Goal: Information Seeking & Learning: Check status

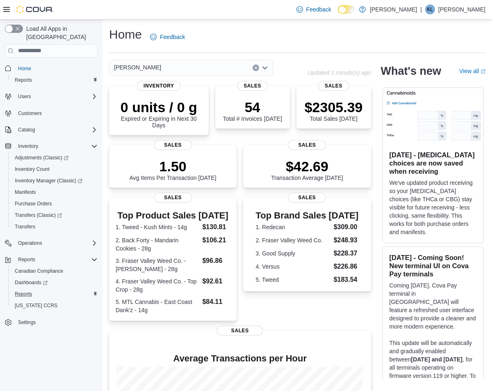
click at [41, 288] on button "Reports" at bounding box center [54, 293] width 93 height 11
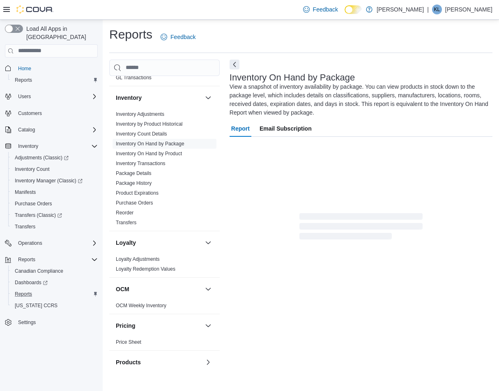
scroll to position [406, 0]
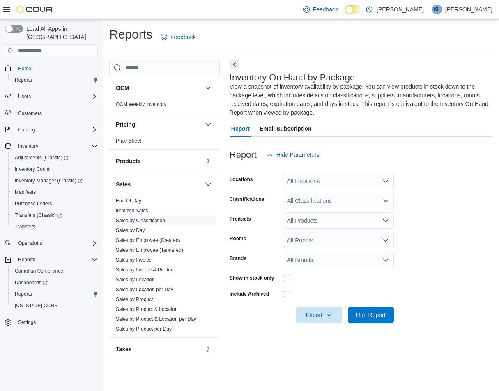
click at [156, 218] on link "Sales by Classification" at bounding box center [140, 220] width 49 height 6
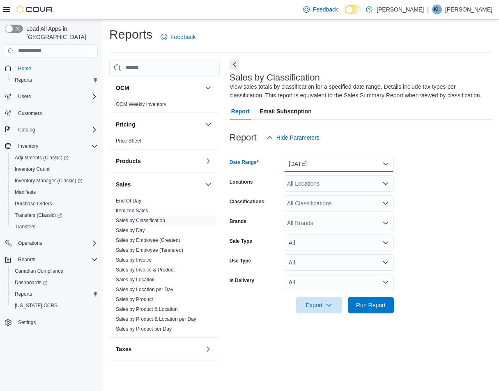
click at [335, 165] on button "Yesterday" at bounding box center [339, 164] width 110 height 16
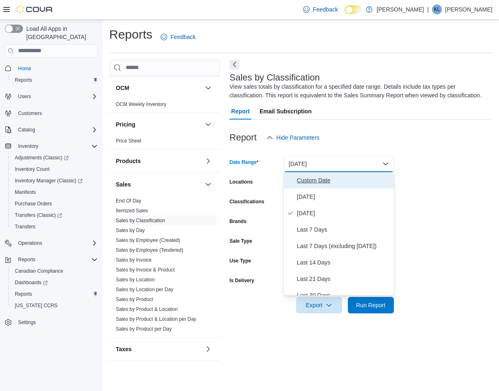
click at [325, 178] on span "Custom Date" at bounding box center [344, 180] width 94 height 10
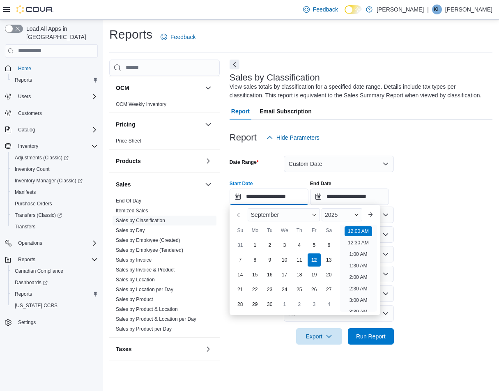
click at [281, 195] on input "**********" at bounding box center [268, 196] width 79 height 16
click at [315, 243] on div "5" at bounding box center [314, 245] width 14 height 14
type input "**********"
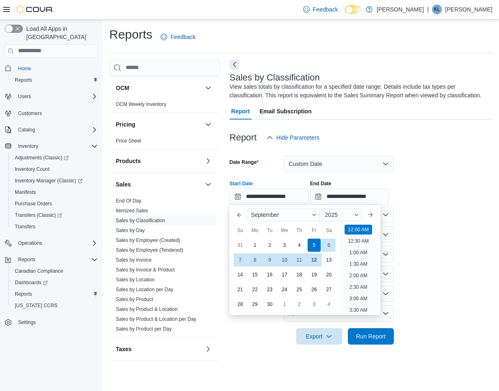
click at [467, 204] on div "**********" at bounding box center [360, 189] width 263 height 31
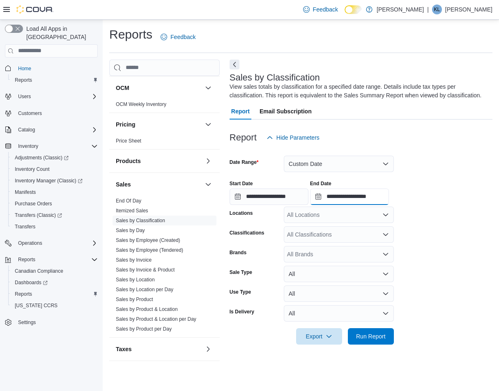
click at [383, 195] on input "**********" at bounding box center [349, 196] width 79 height 16
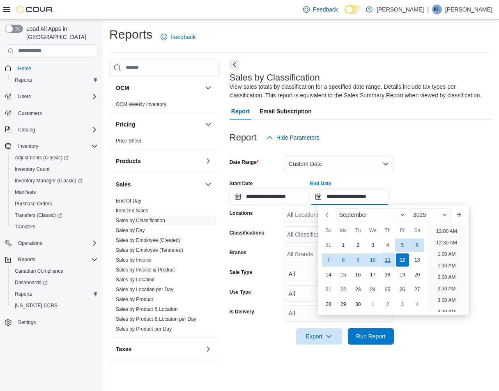
scroll to position [466, 0]
click at [387, 257] on div "11" at bounding box center [387, 259] width 14 height 14
type input "**********"
click at [432, 161] on form "**********" at bounding box center [360, 245] width 263 height 199
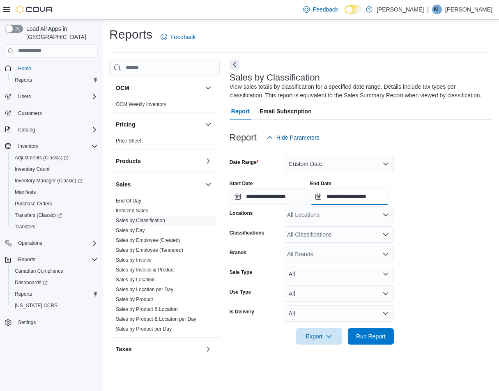
click at [385, 203] on input "**********" at bounding box center [349, 196] width 79 height 16
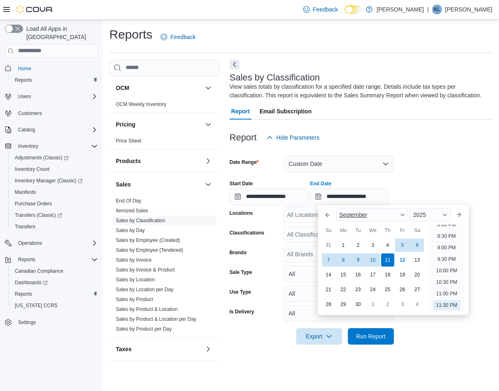
click at [375, 219] on div "September" at bounding box center [372, 214] width 72 height 13
click at [438, 172] on div at bounding box center [360, 173] width 263 height 2
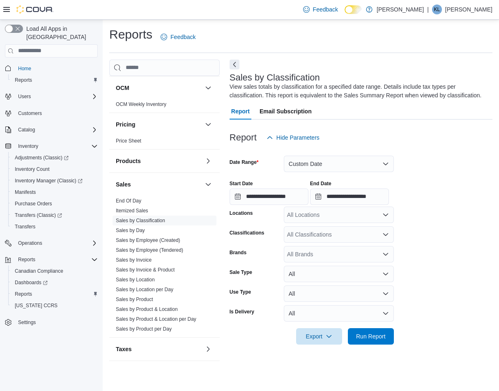
drag, startPoint x: 361, startPoint y: 224, endPoint x: 361, endPoint y: 216, distance: 7.4
click at [361, 224] on form "**********" at bounding box center [360, 245] width 263 height 199
click at [361, 215] on div "All Locations" at bounding box center [339, 214] width 110 height 16
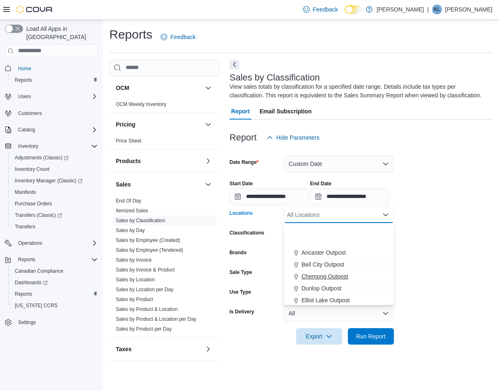
scroll to position [215, 0]
click at [330, 252] on span "St Marys Outpost" at bounding box center [323, 251] width 44 height 8
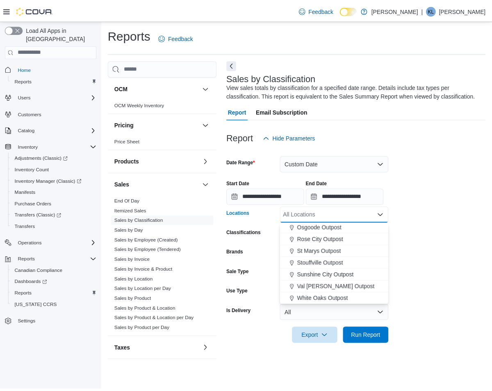
scroll to position [204, 0]
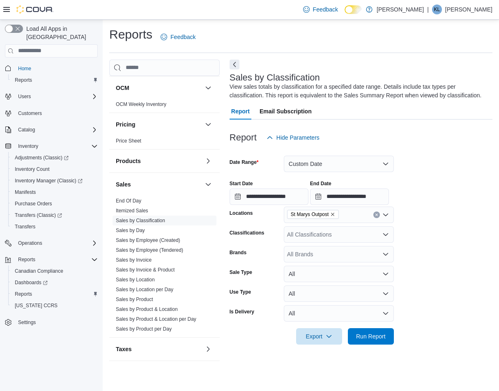
click at [460, 234] on form "**********" at bounding box center [360, 245] width 263 height 199
click at [377, 334] on span "Run Report" at bounding box center [371, 336] width 30 height 8
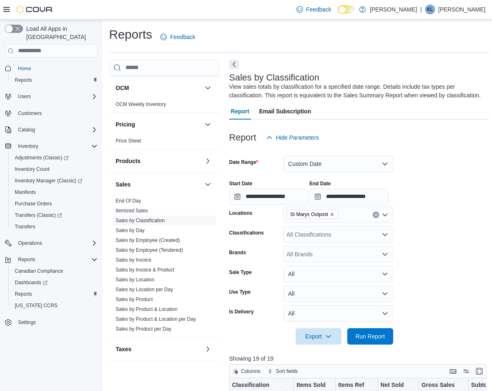
scroll to position [123, 0]
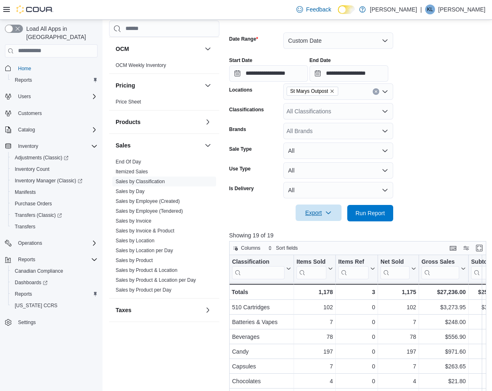
click at [319, 212] on span "Export" at bounding box center [319, 212] width 36 height 16
click at [321, 228] on span "Export to Excel" at bounding box center [320, 229] width 37 height 7
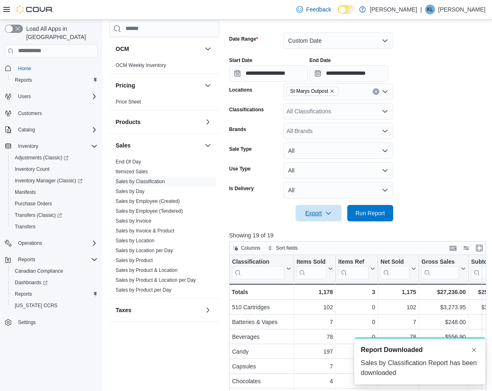
scroll to position [0, 0]
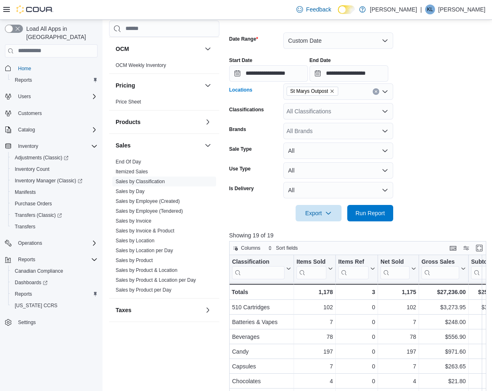
click at [335, 91] on icon "Remove St Marys Outpost from selection in this group" at bounding box center [332, 91] width 5 height 5
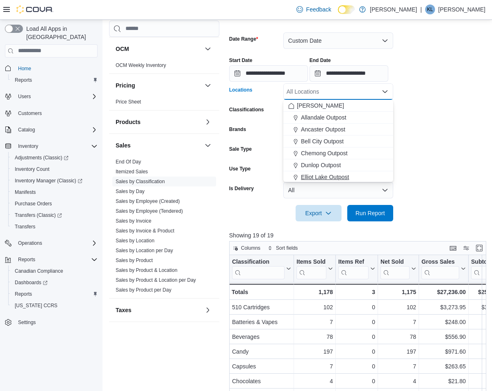
click at [317, 176] on span "Elliot Lake Outpost" at bounding box center [325, 177] width 48 height 8
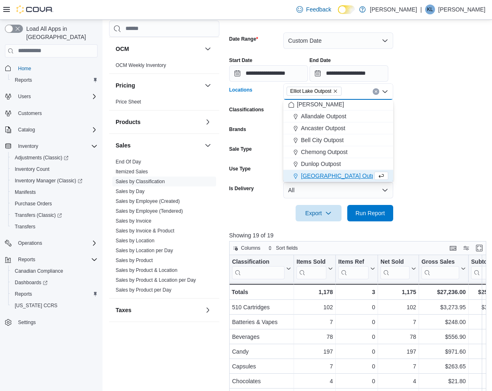
click at [446, 142] on form "**********" at bounding box center [359, 122] width 260 height 199
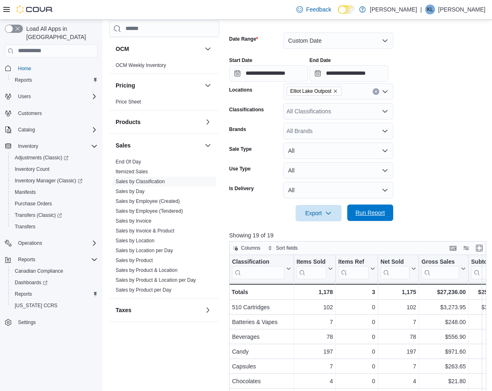
click at [381, 208] on span "Run Report" at bounding box center [370, 212] width 36 height 16
click at [311, 215] on span "Export" at bounding box center [319, 212] width 36 height 16
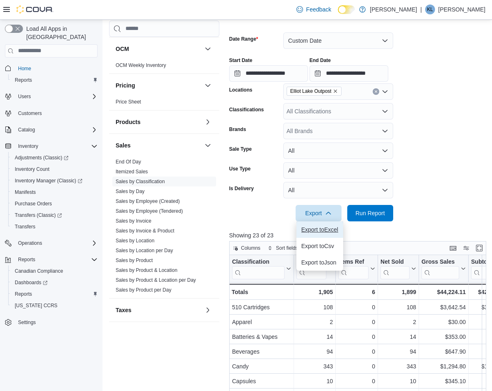
click at [315, 229] on span "Export to Excel" at bounding box center [320, 229] width 37 height 7
click at [337, 89] on icon "Remove Elliot Lake Outpost from selection in this group" at bounding box center [335, 91] width 5 height 5
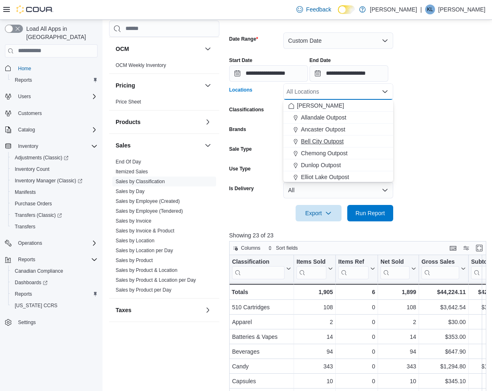
click at [331, 142] on span "Bell City Outpost" at bounding box center [322, 141] width 43 height 8
click at [419, 136] on form "**********" at bounding box center [359, 122] width 260 height 199
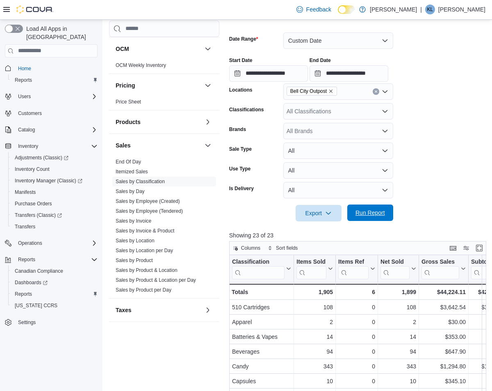
click at [369, 209] on span "Run Report" at bounding box center [371, 212] width 30 height 8
click at [307, 208] on span "Export" at bounding box center [319, 212] width 36 height 16
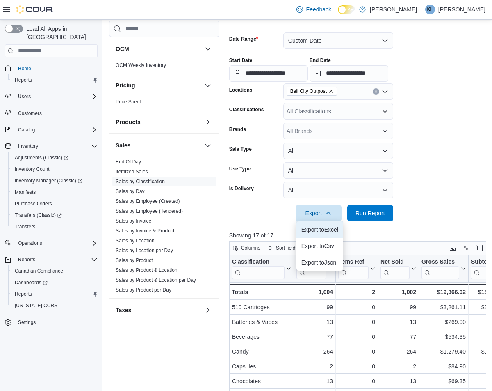
click at [329, 228] on span "Export to Excel" at bounding box center [320, 229] width 37 height 7
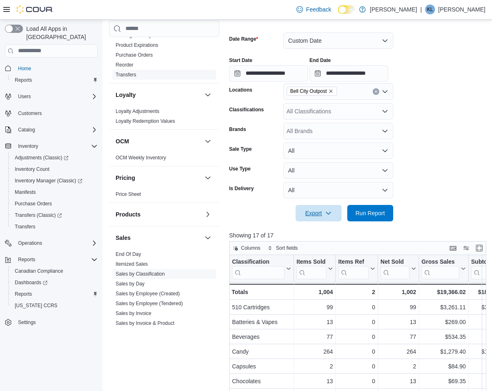
scroll to position [201, 0]
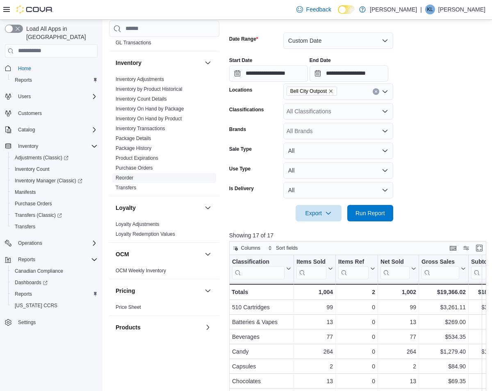
click at [130, 175] on link "Reorder" at bounding box center [125, 178] width 18 height 6
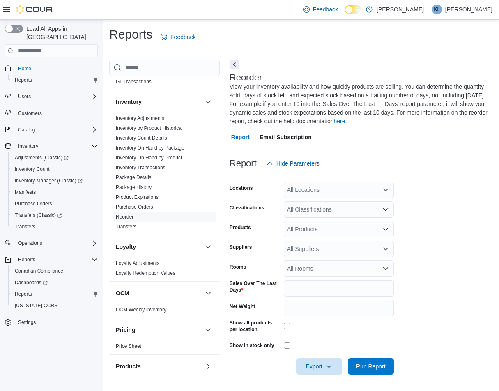
drag, startPoint x: 382, startPoint y: 365, endPoint x: 406, endPoint y: 364, distance: 24.2
click at [382, 365] on span "Run Report" at bounding box center [371, 366] width 30 height 8
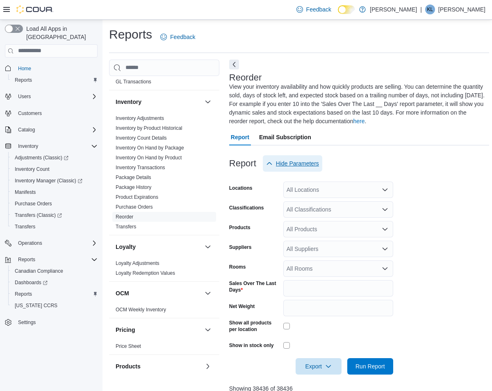
click at [309, 157] on span "Hide Parameters" at bounding box center [292, 163] width 53 height 16
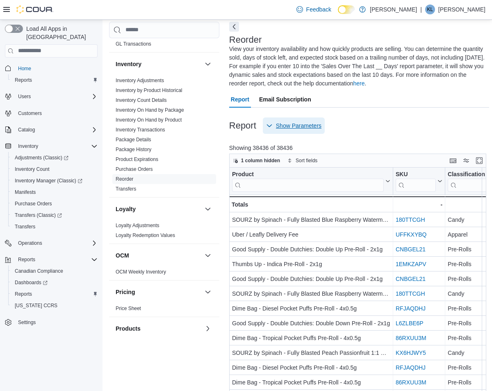
scroll to position [37, 0]
click at [293, 120] on span "Show Parameters" at bounding box center [293, 126] width 55 height 16
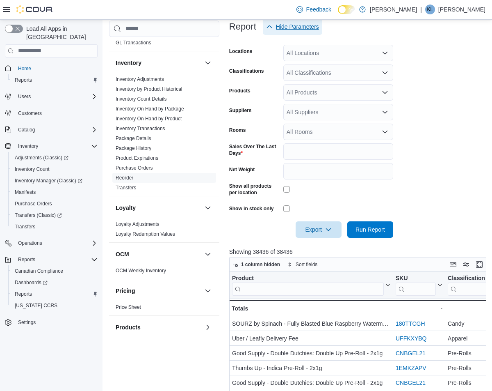
scroll to position [160, 0]
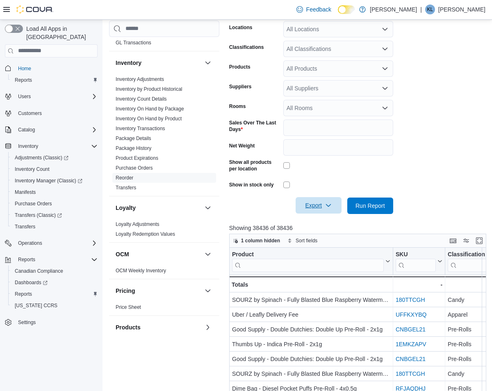
click at [319, 206] on span "Export" at bounding box center [319, 205] width 36 height 16
click at [330, 221] on span "Export to Excel" at bounding box center [320, 222] width 37 height 7
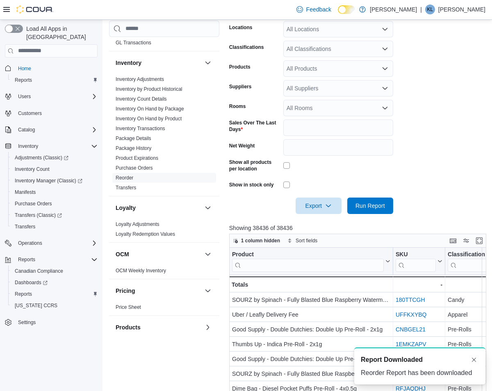
scroll to position [0, 0]
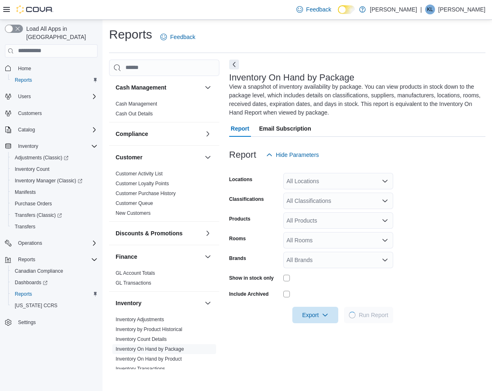
scroll to position [246, 0]
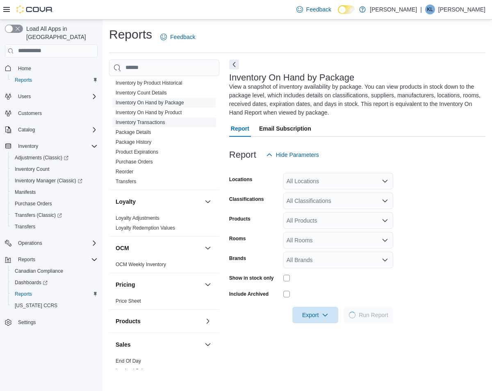
click at [164, 111] on link "Inventory On Hand by Product" at bounding box center [149, 113] width 66 height 6
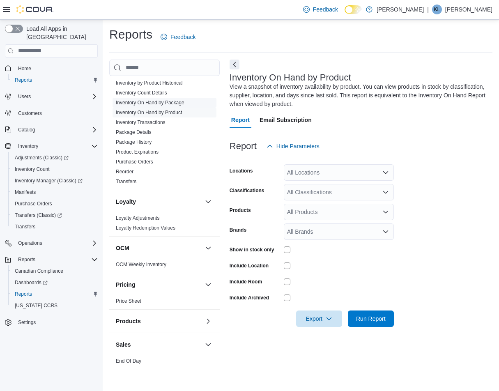
click at [168, 102] on link "Inventory On Hand by Package" at bounding box center [150, 103] width 69 height 6
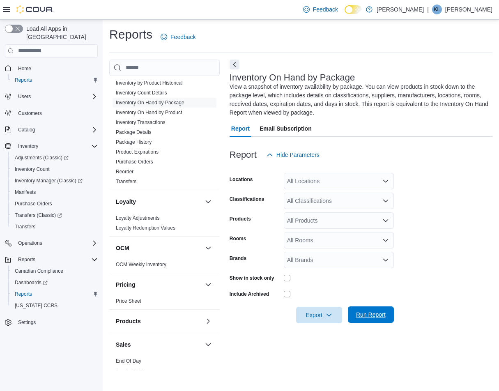
click at [369, 321] on span "Run Report" at bounding box center [370, 314] width 36 height 16
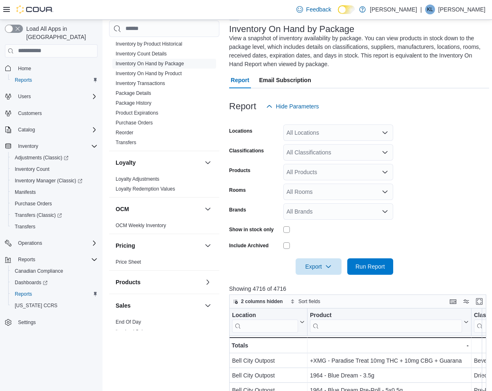
scroll to position [123, 0]
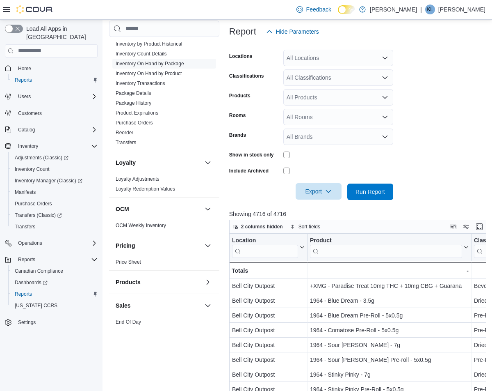
click at [316, 195] on span "Export" at bounding box center [319, 191] width 36 height 16
click at [330, 211] on button "Export to Excel" at bounding box center [320, 208] width 47 height 16
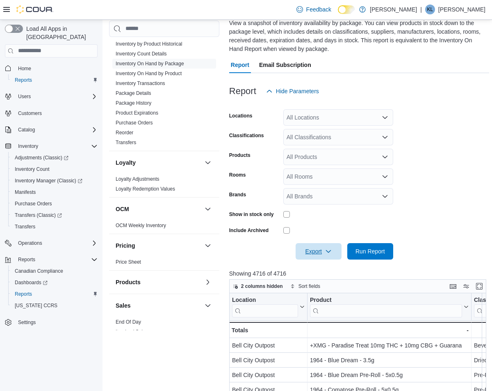
scroll to position [82, 0]
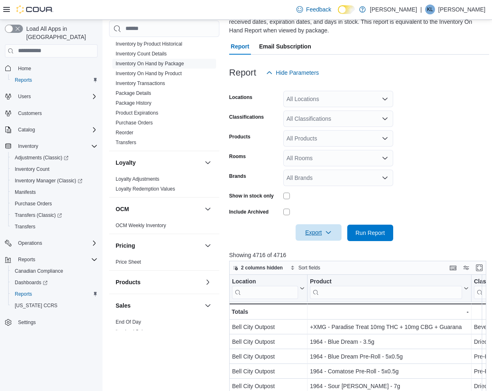
click at [321, 233] on span "Export" at bounding box center [319, 232] width 36 height 16
click at [326, 248] on span "Export to Excel" at bounding box center [320, 249] width 37 height 7
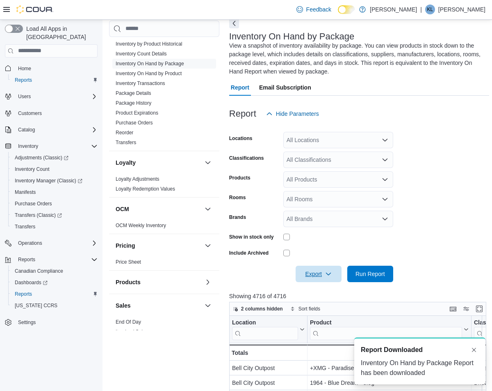
scroll to position [0, 0]
